Goal: Task Accomplishment & Management: Complete application form

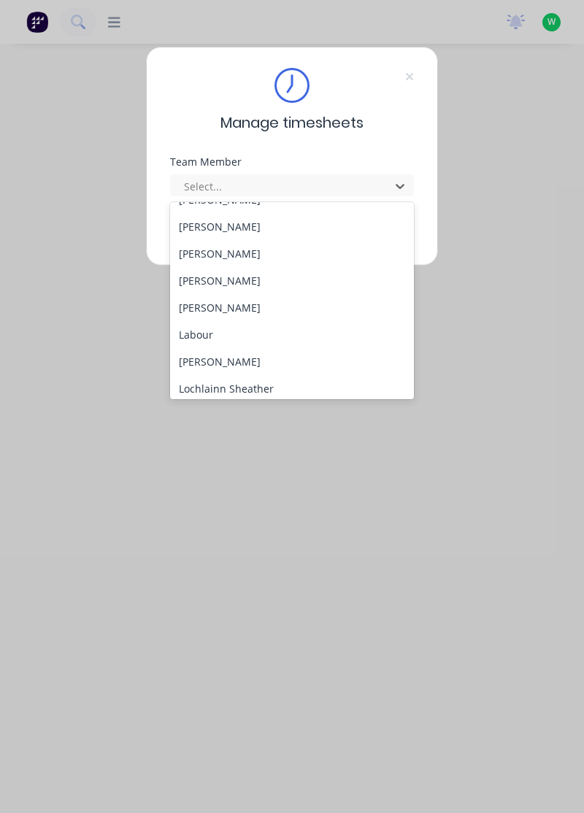
scroll to position [263, 0]
click at [229, 310] on div "[PERSON_NAME]" at bounding box center [292, 307] width 245 height 27
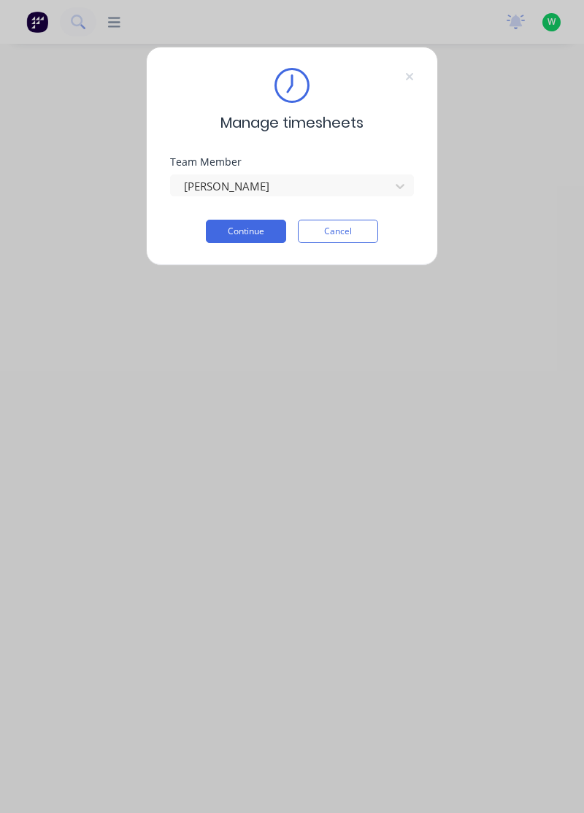
click at [242, 227] on button "Continue" at bounding box center [246, 231] width 80 height 23
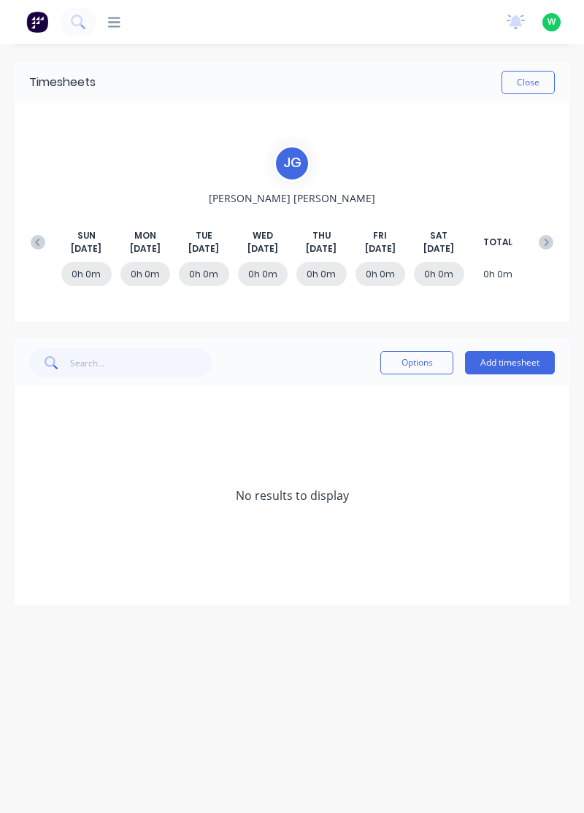
click at [30, 244] on button at bounding box center [37, 242] width 29 height 26
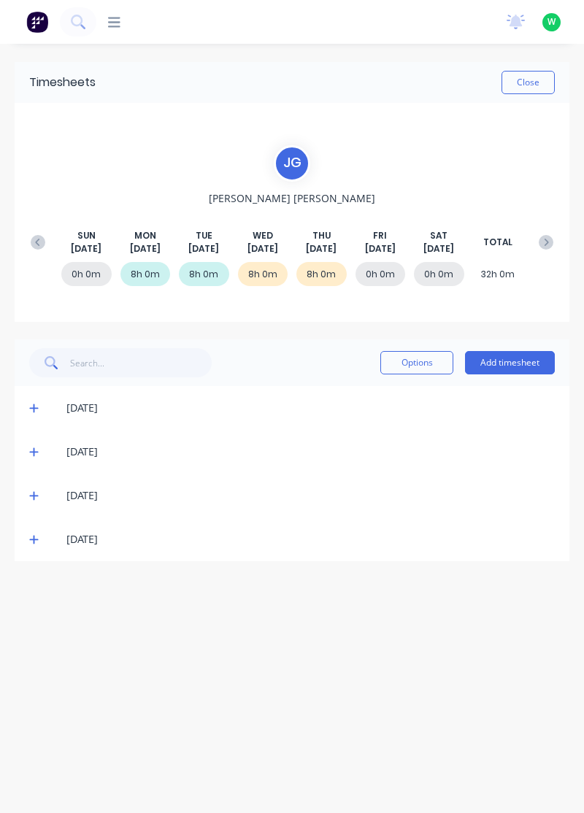
click at [381, 276] on div "0h 0m" at bounding box center [381, 274] width 50 height 24
click at [513, 357] on button "Add timesheet" at bounding box center [510, 362] width 90 height 23
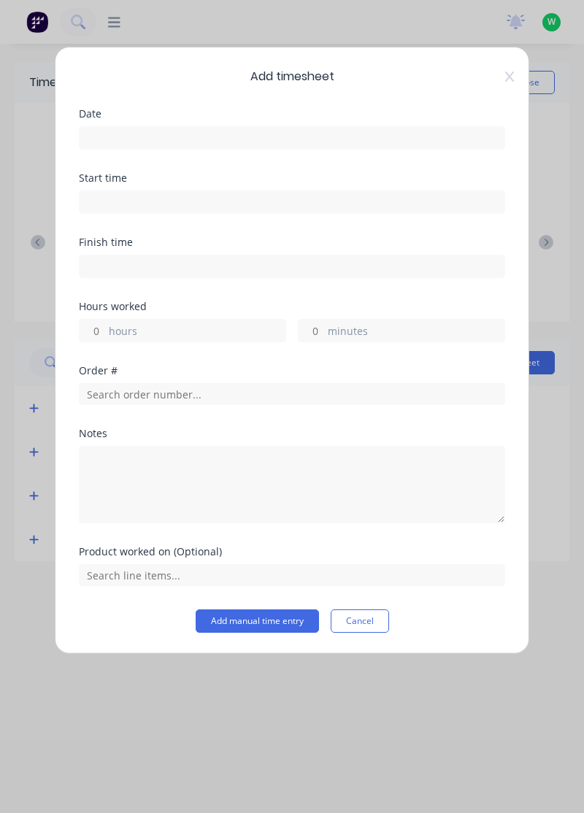
click at [227, 138] on input at bounding box center [292, 138] width 425 height 22
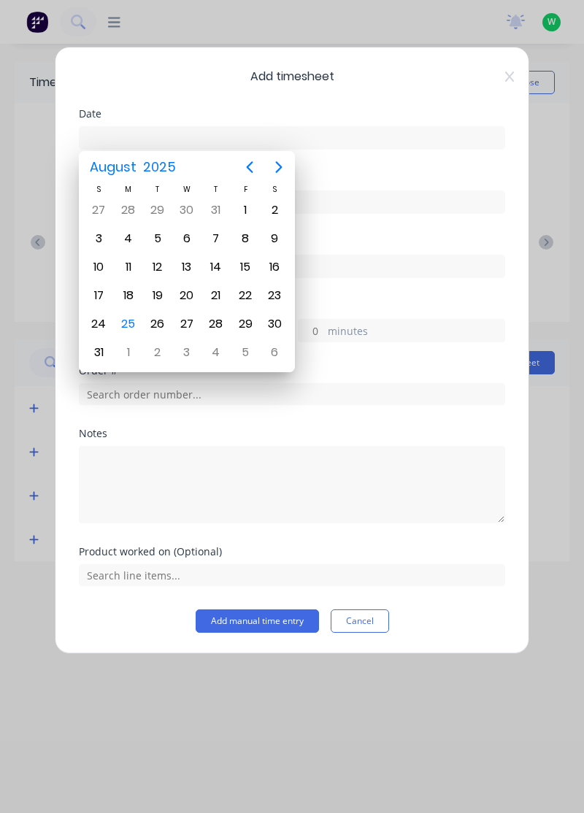
click at [248, 295] on div "22" at bounding box center [245, 296] width 22 height 22
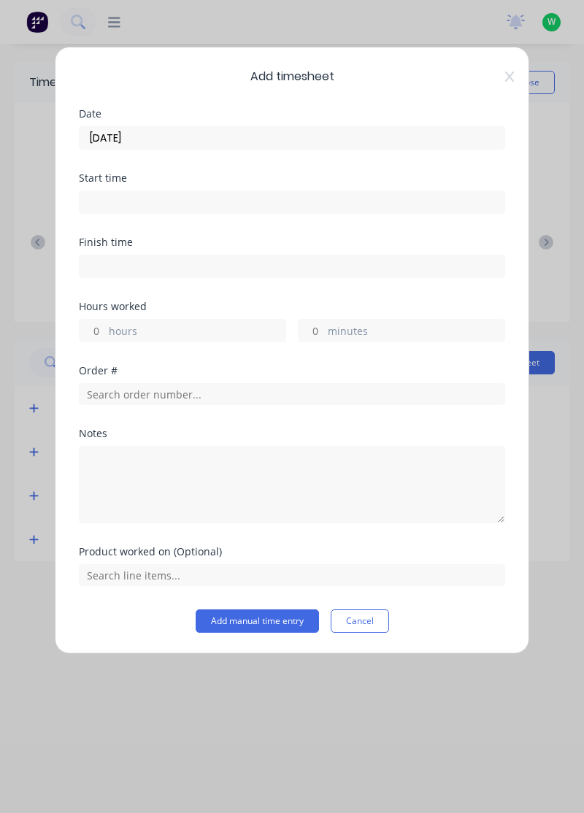
type input "[DATE]"
click at [184, 330] on label "hours" at bounding box center [197, 332] width 177 height 18
click at [105, 330] on input "hours" at bounding box center [93, 331] width 26 height 22
type input "8"
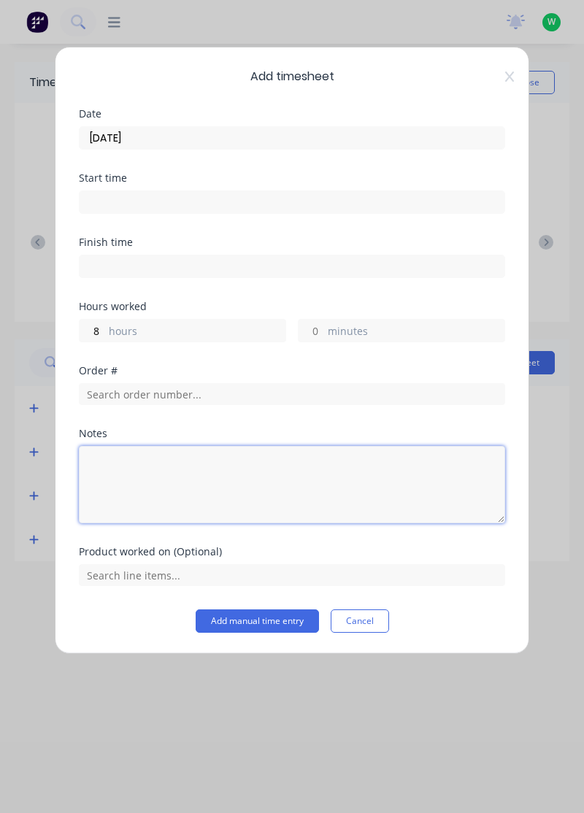
click at [212, 464] on textarea at bounding box center [292, 484] width 426 height 77
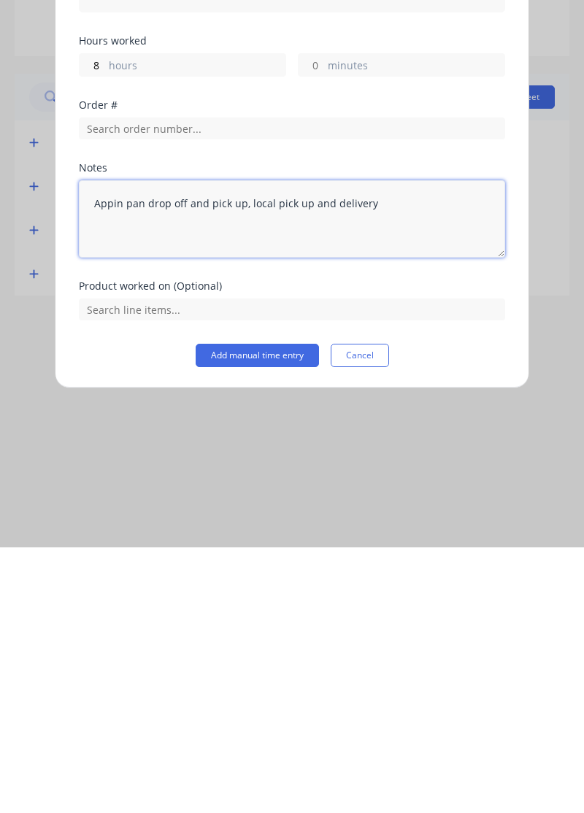
type textarea "Appin pan drop off and pick up, local pick up and delivery"
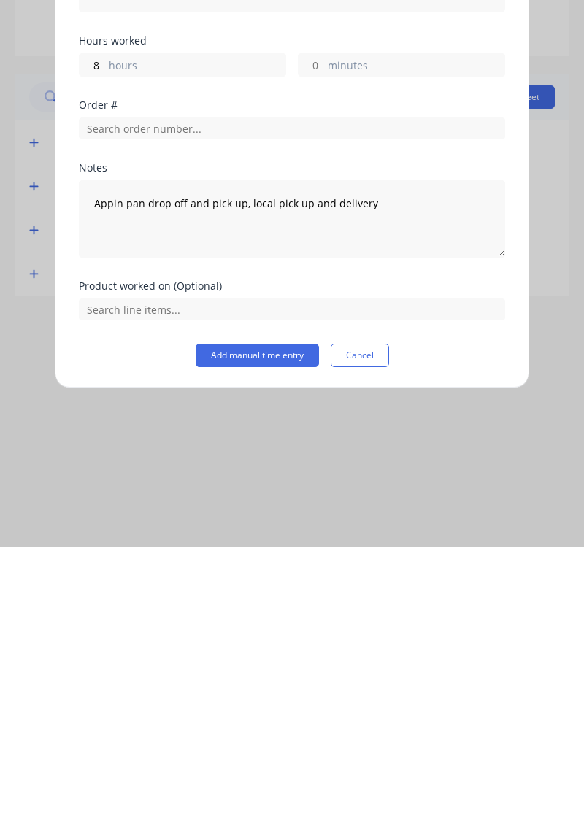
click at [253, 618] on button "Add manual time entry" at bounding box center [257, 621] width 123 height 23
